Goal: Navigation & Orientation: Find specific page/section

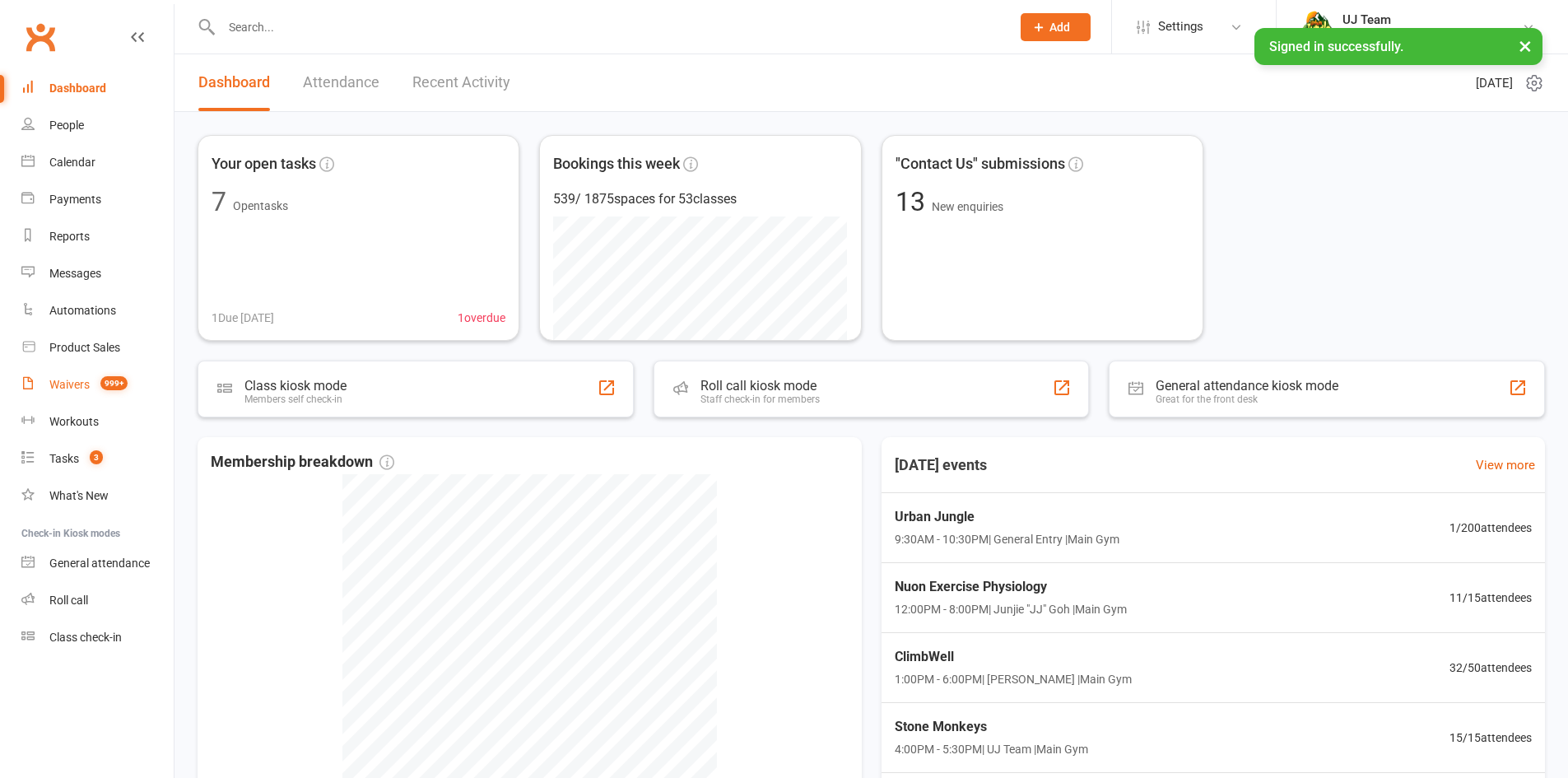
click at [51, 388] on div "Waivers" at bounding box center [69, 384] width 40 height 13
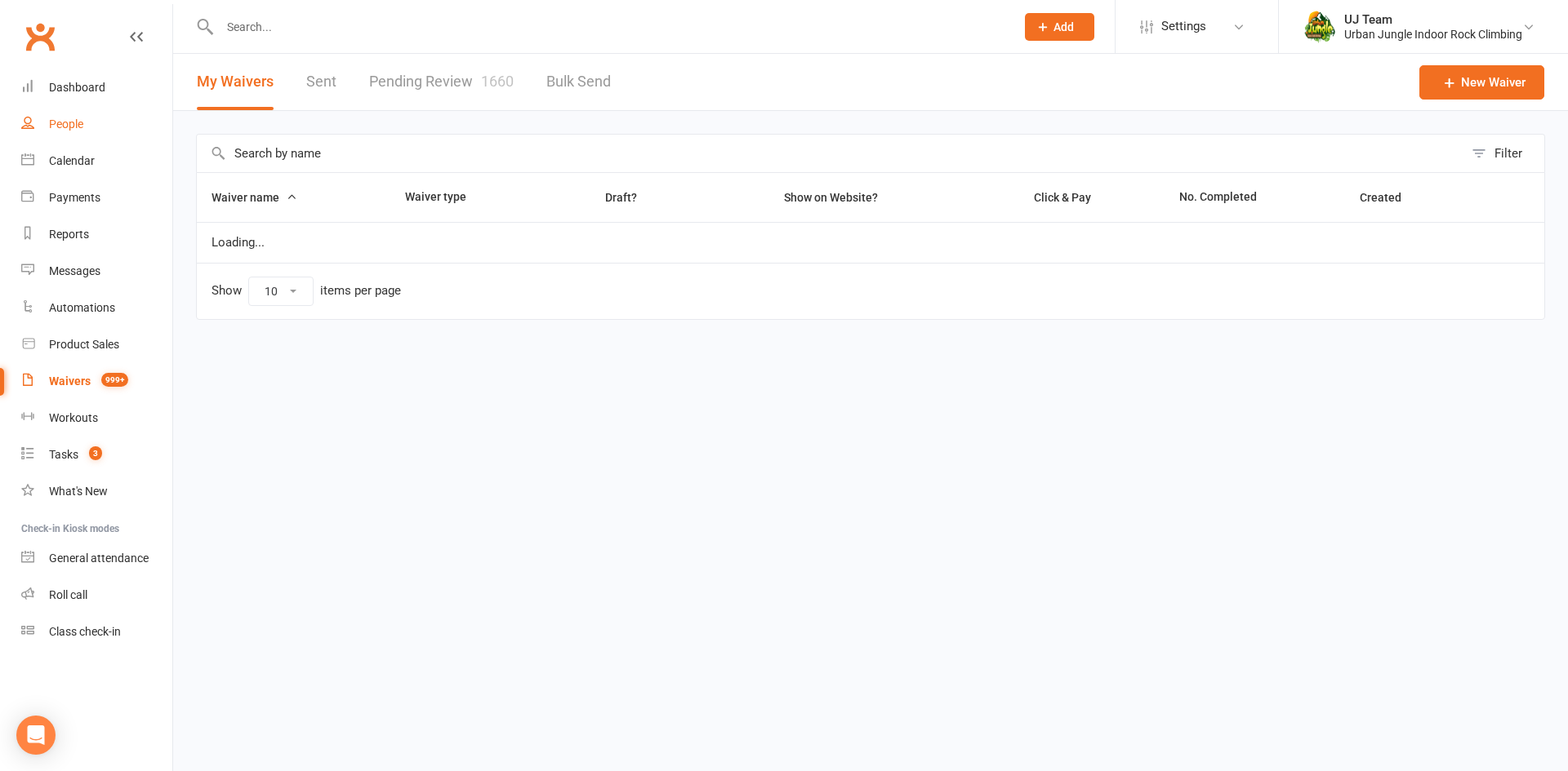
click at [78, 132] on link "People" at bounding box center [96, 125] width 151 height 37
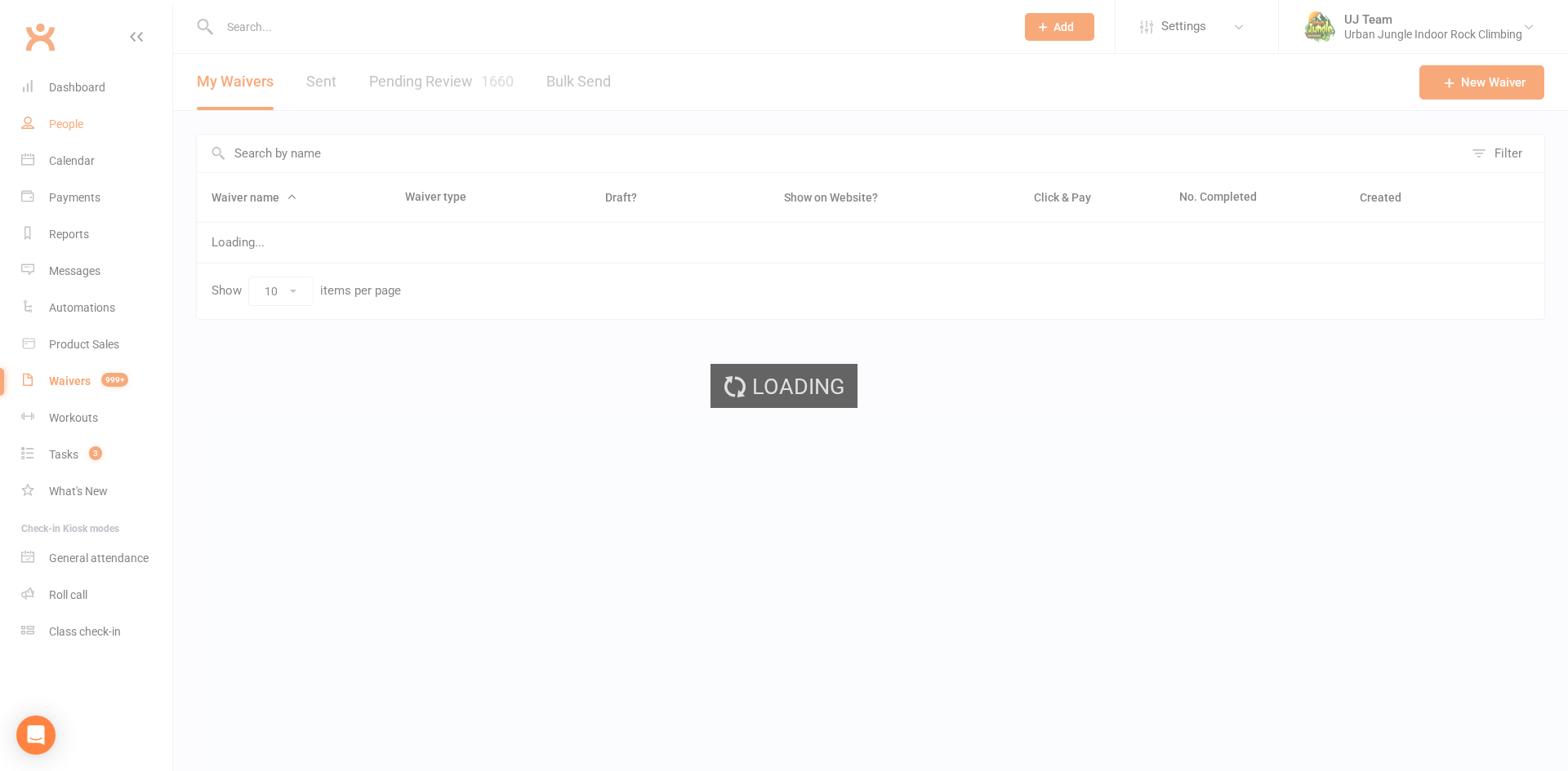
select select "100"
